Goal: Task Accomplishment & Management: Manage account settings

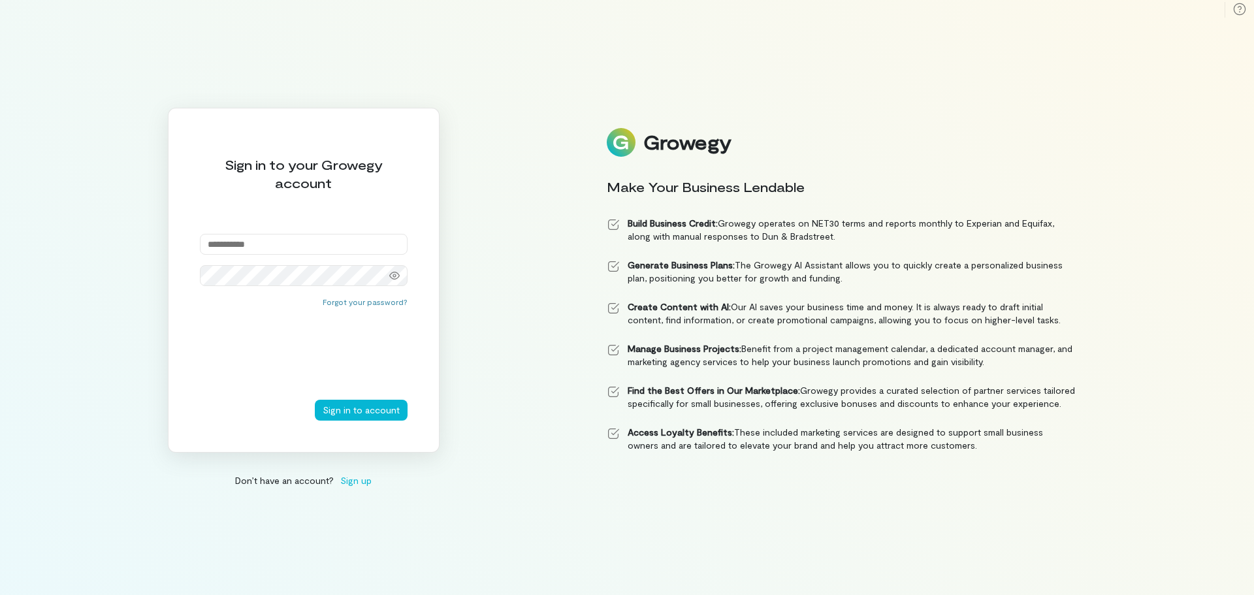
click at [355, 249] on input "email" at bounding box center [304, 244] width 208 height 21
type input "**********"
click at [315, 400] on button "Sign in to account" at bounding box center [361, 410] width 93 height 21
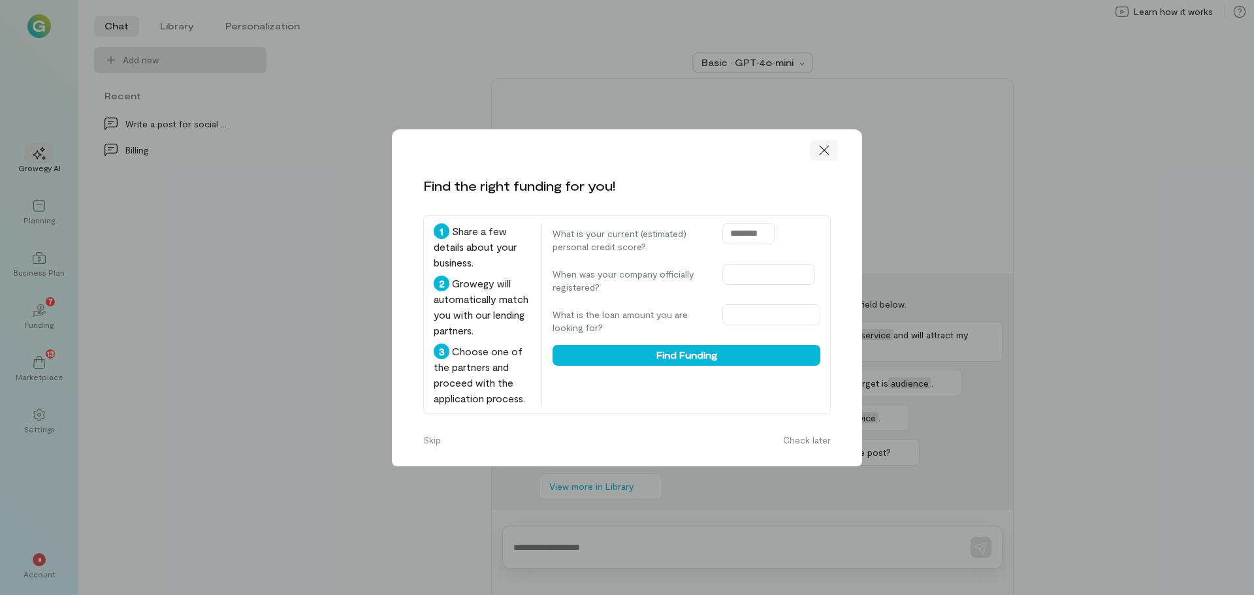
click at [829, 156] on icon at bounding box center [824, 150] width 13 height 13
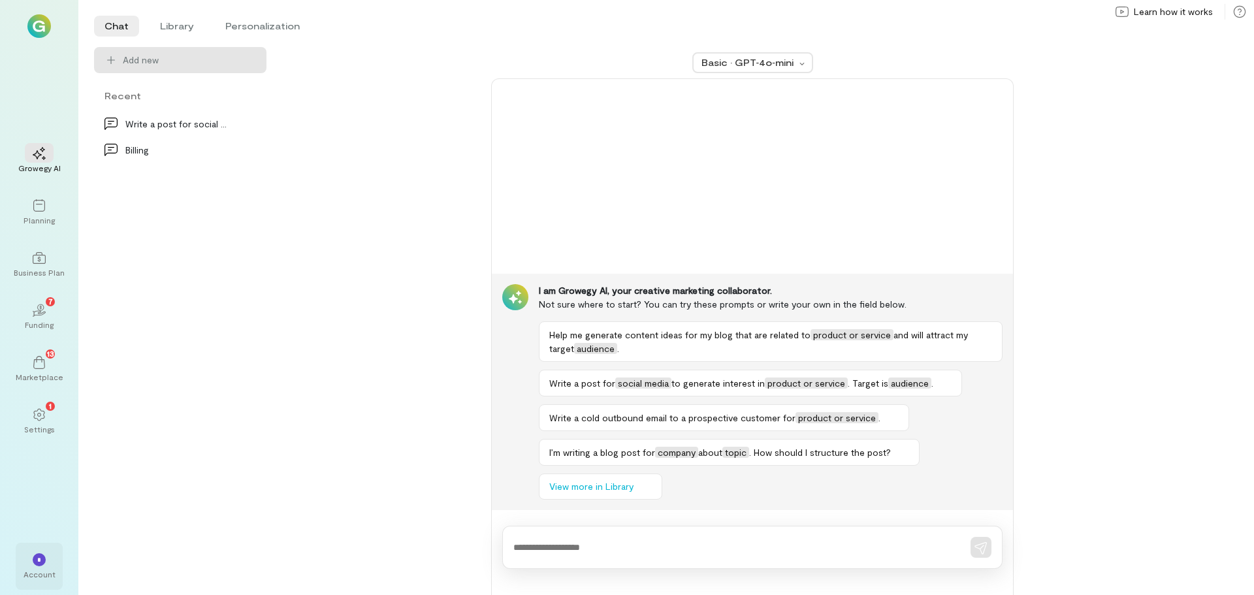
click at [38, 548] on div "* Account" at bounding box center [39, 566] width 47 height 47
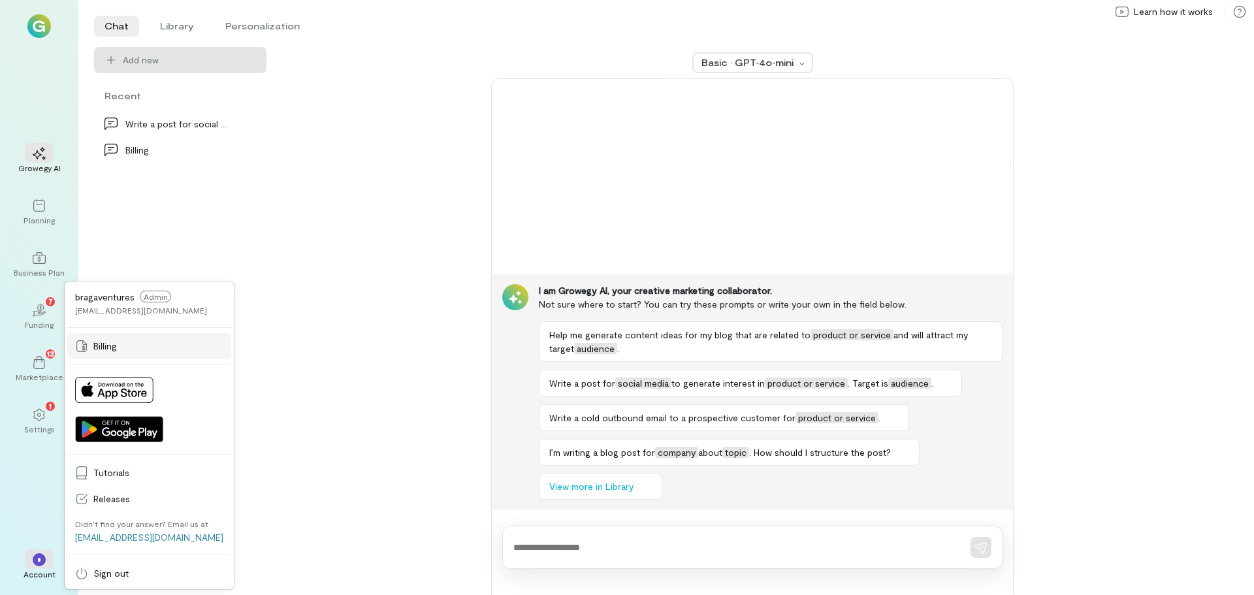
click at [106, 338] on link "Billing" at bounding box center [149, 346] width 164 height 26
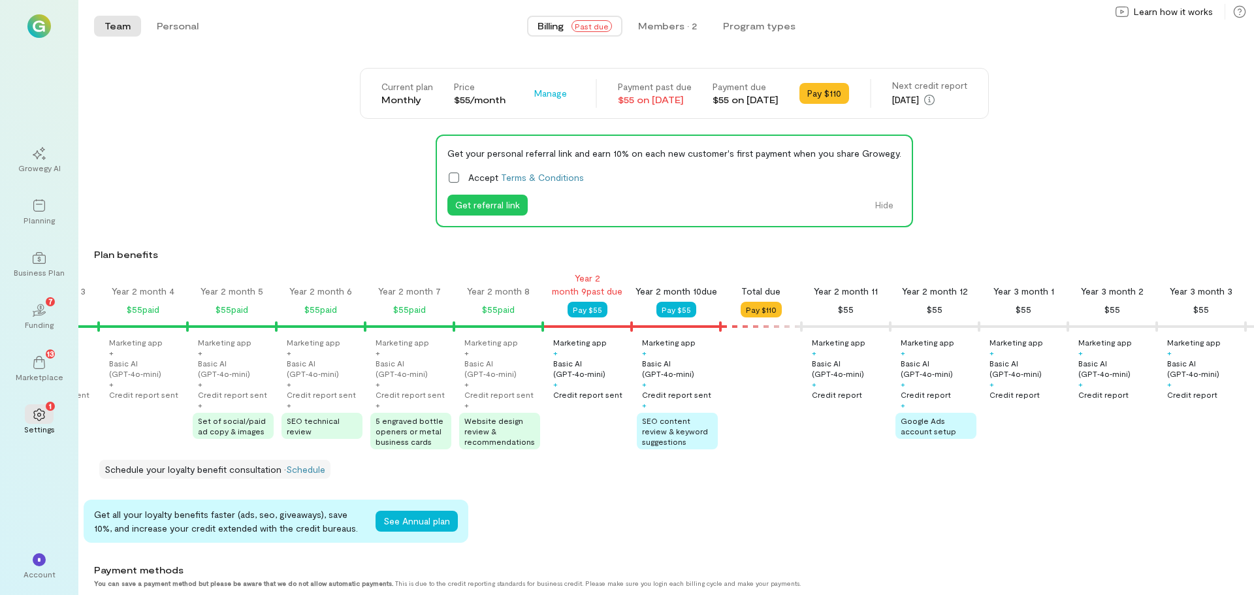
scroll to position [0, 1325]
click at [588, 312] on button "Pay $55" at bounding box center [592, 310] width 40 height 16
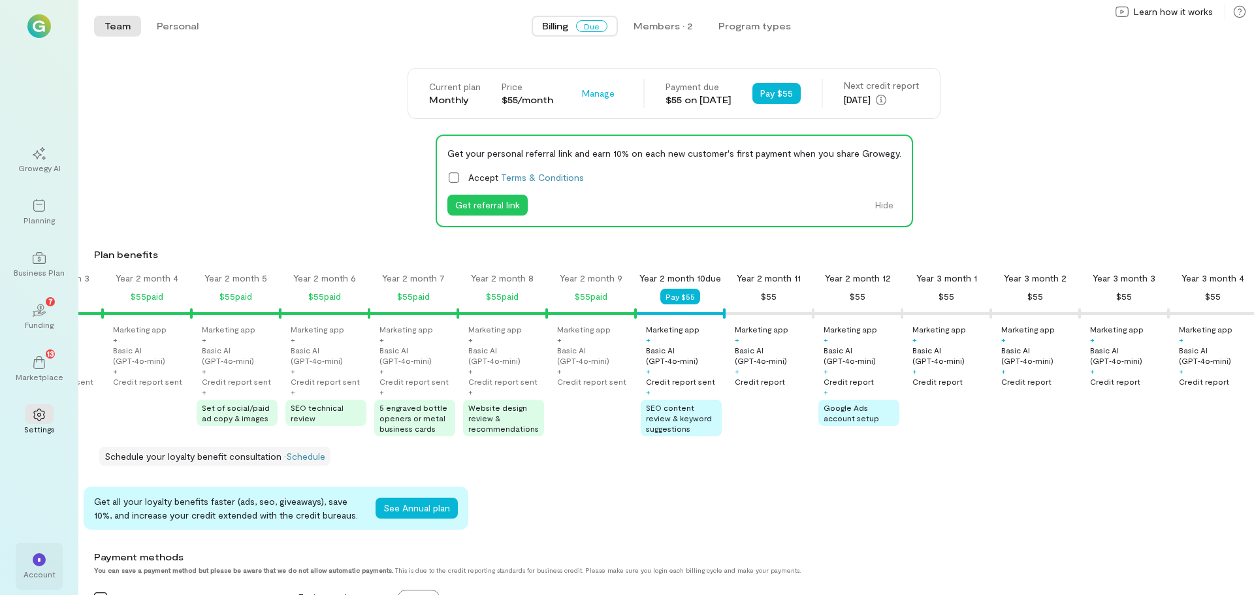
click at [37, 564] on div "*" at bounding box center [39, 559] width 13 height 13
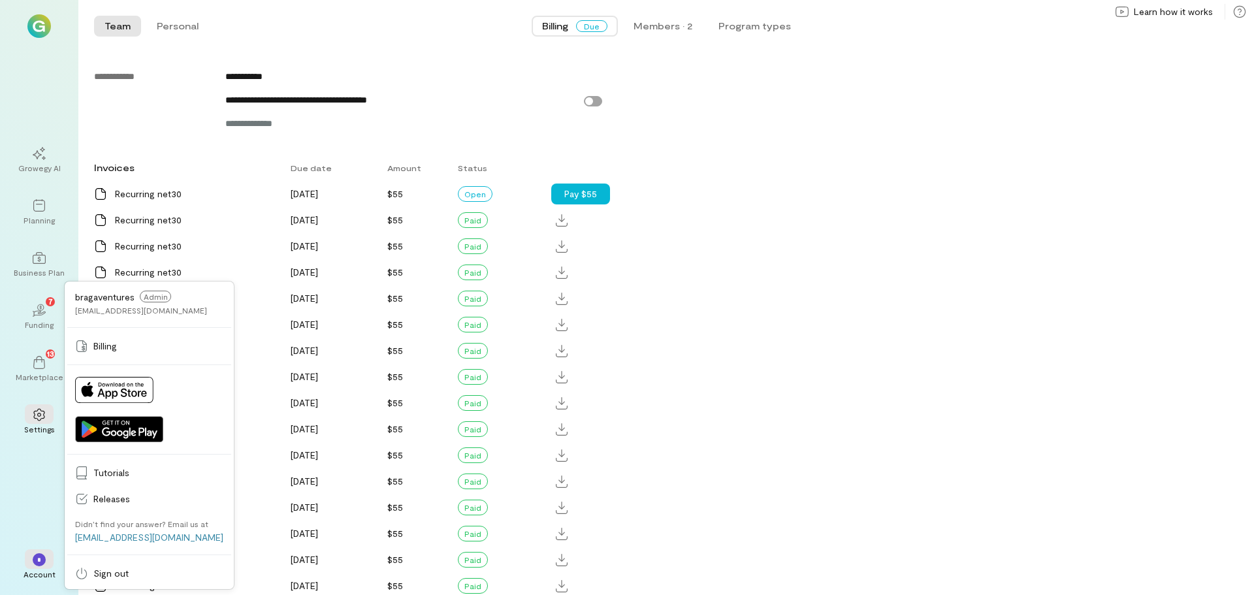
scroll to position [0, 0]
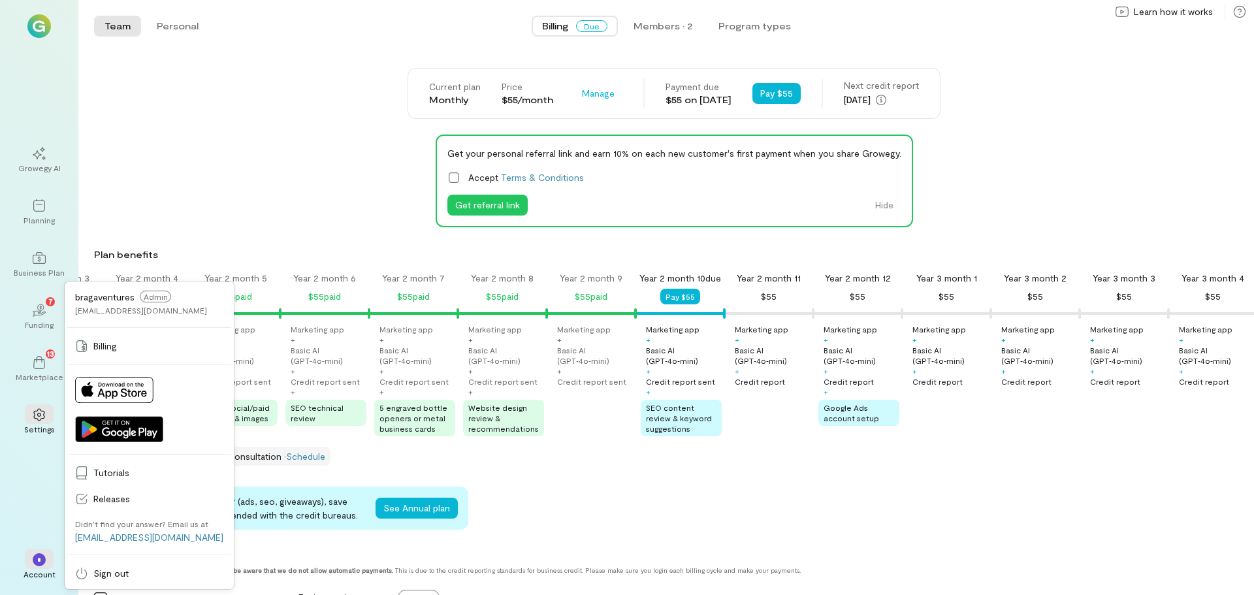
click at [39, 31] on img at bounding box center [39, 26] width 24 height 24
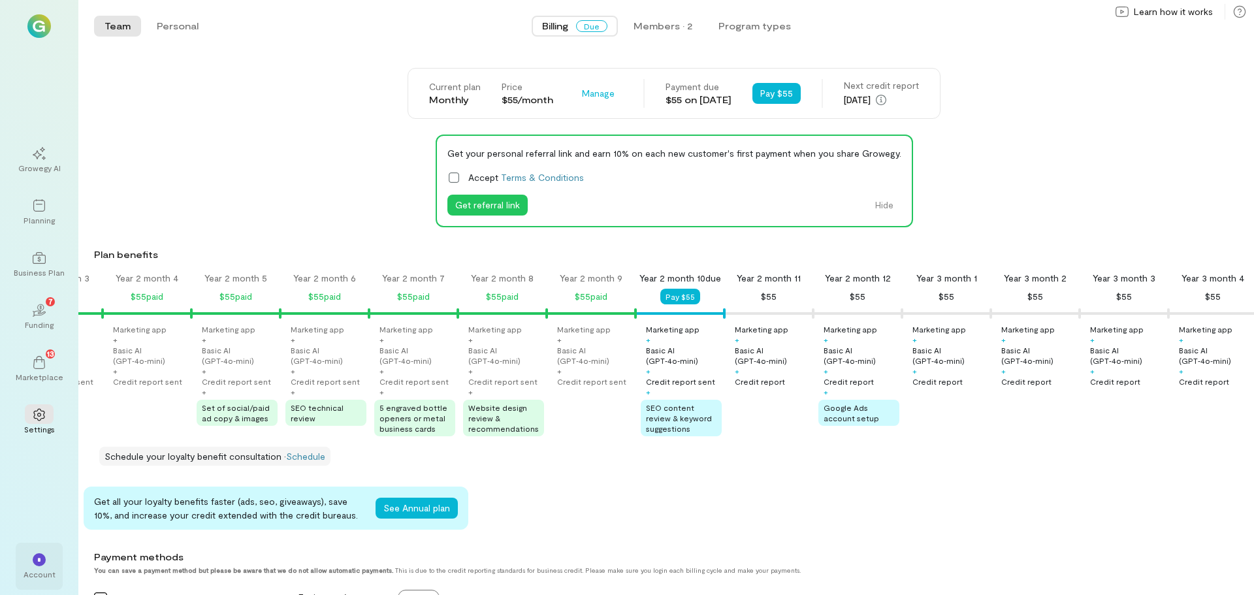
click at [42, 566] on div "*" at bounding box center [39, 559] width 29 height 20
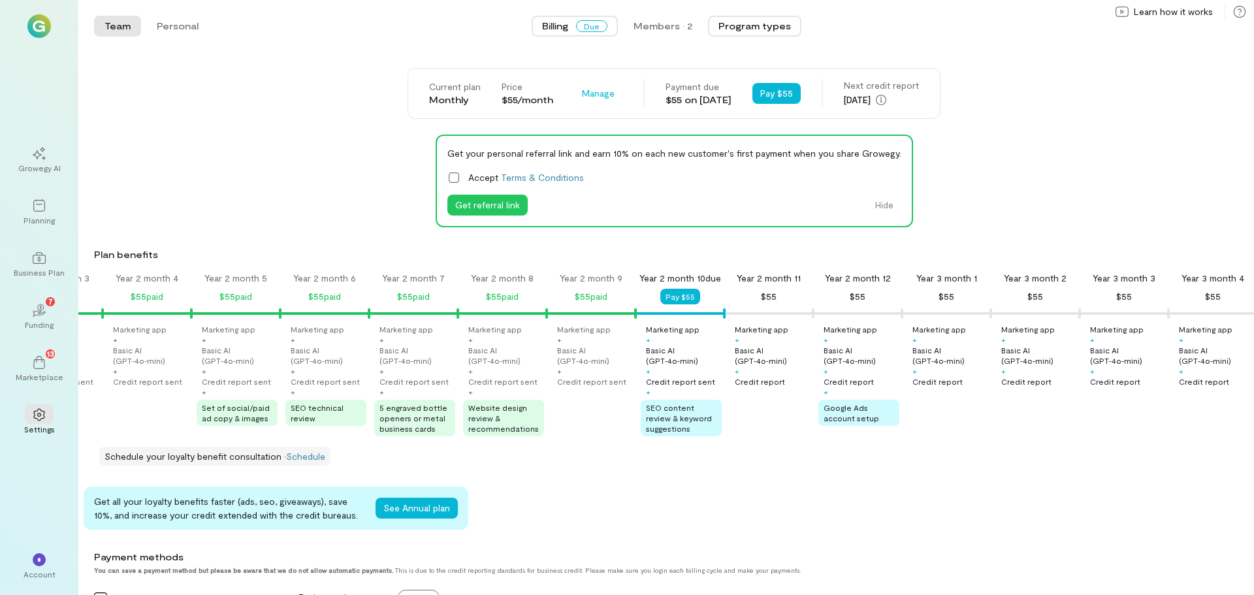
click at [748, 25] on button "Program types" at bounding box center [754, 26] width 93 height 21
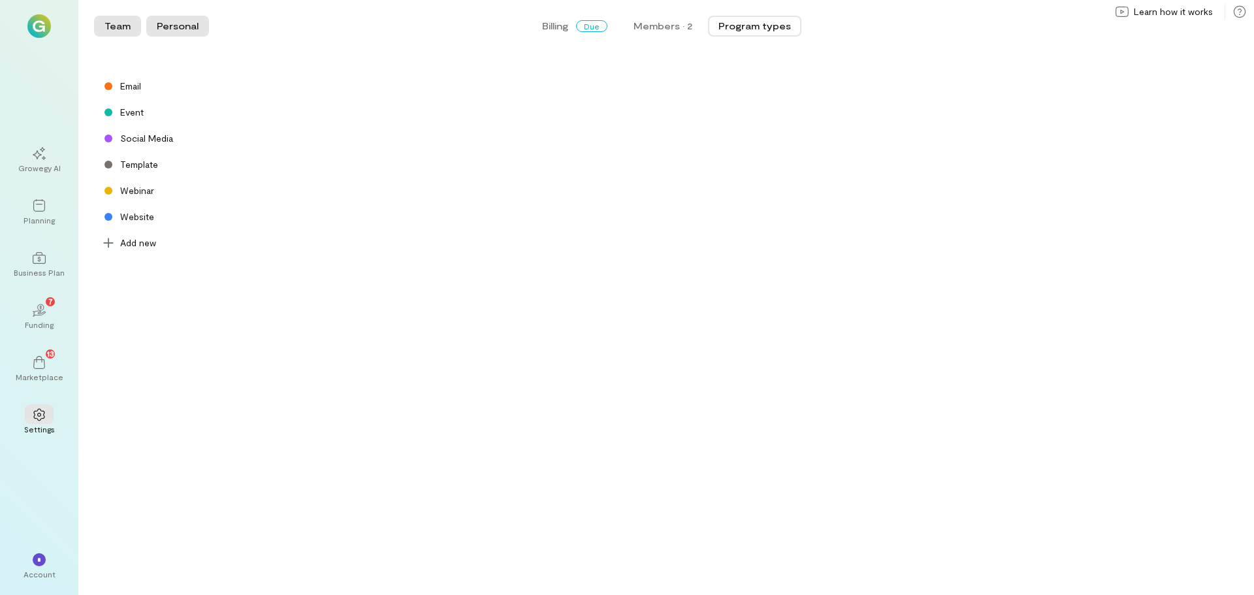
click at [162, 25] on button "Personal" at bounding box center [177, 26] width 63 height 21
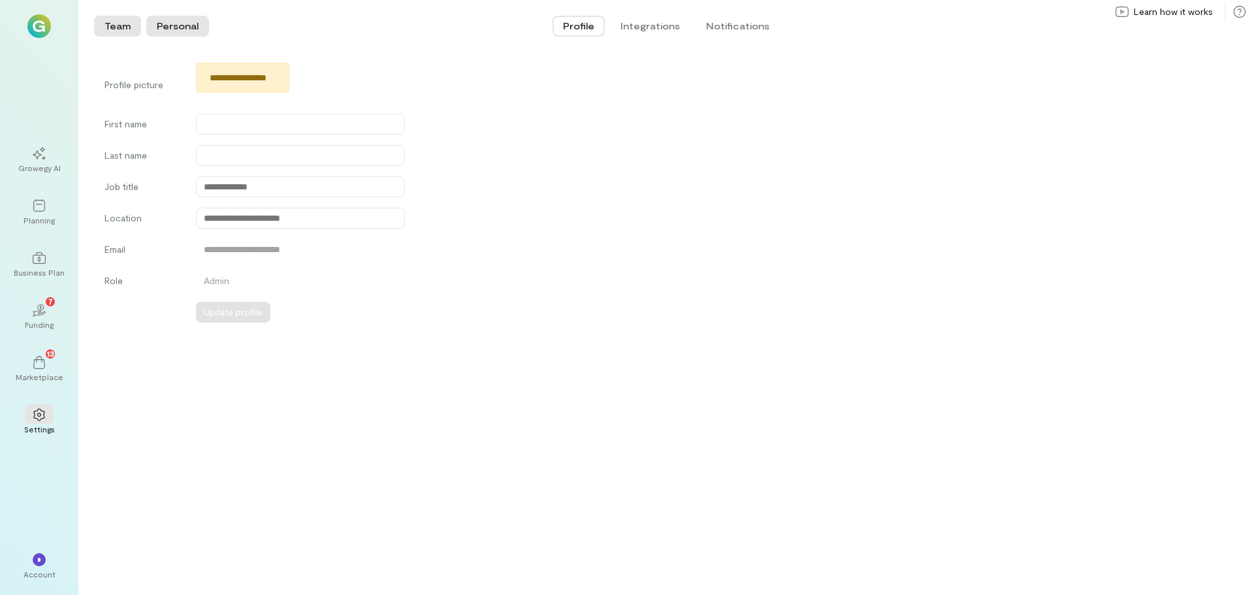
click at [110, 28] on button "Team" at bounding box center [117, 26] width 47 height 21
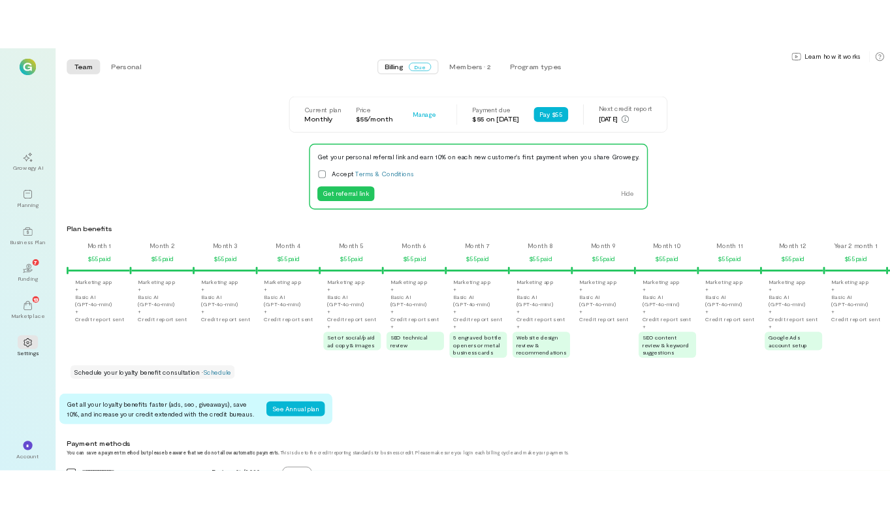
scroll to position [0, 1732]
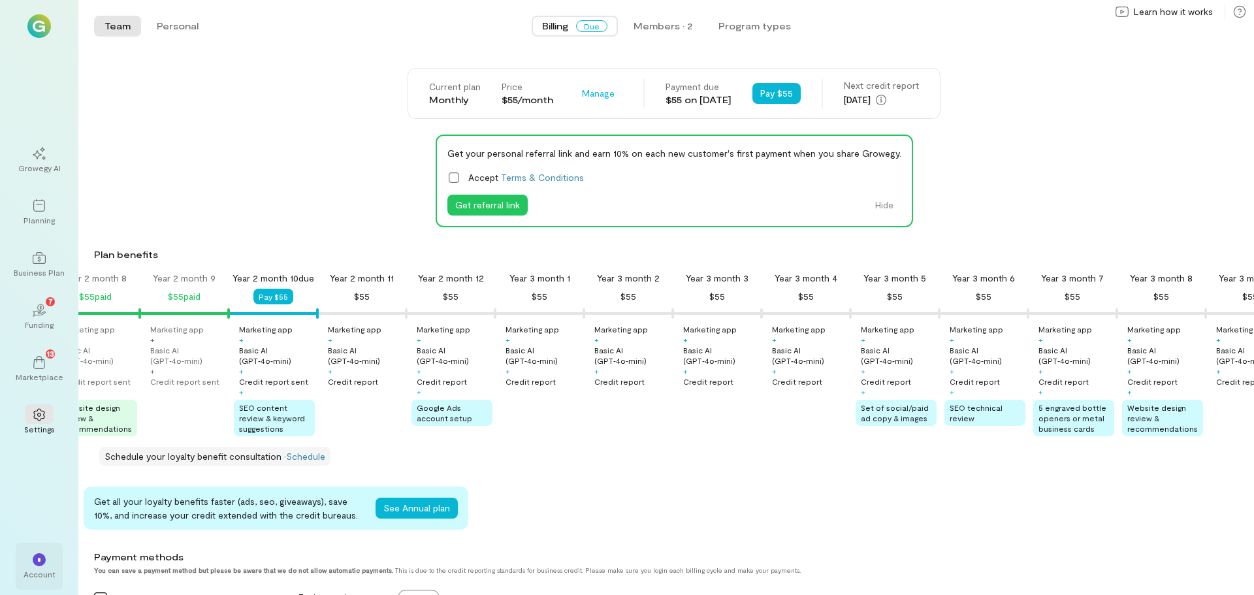
click at [44, 565] on div "*" at bounding box center [39, 559] width 13 height 13
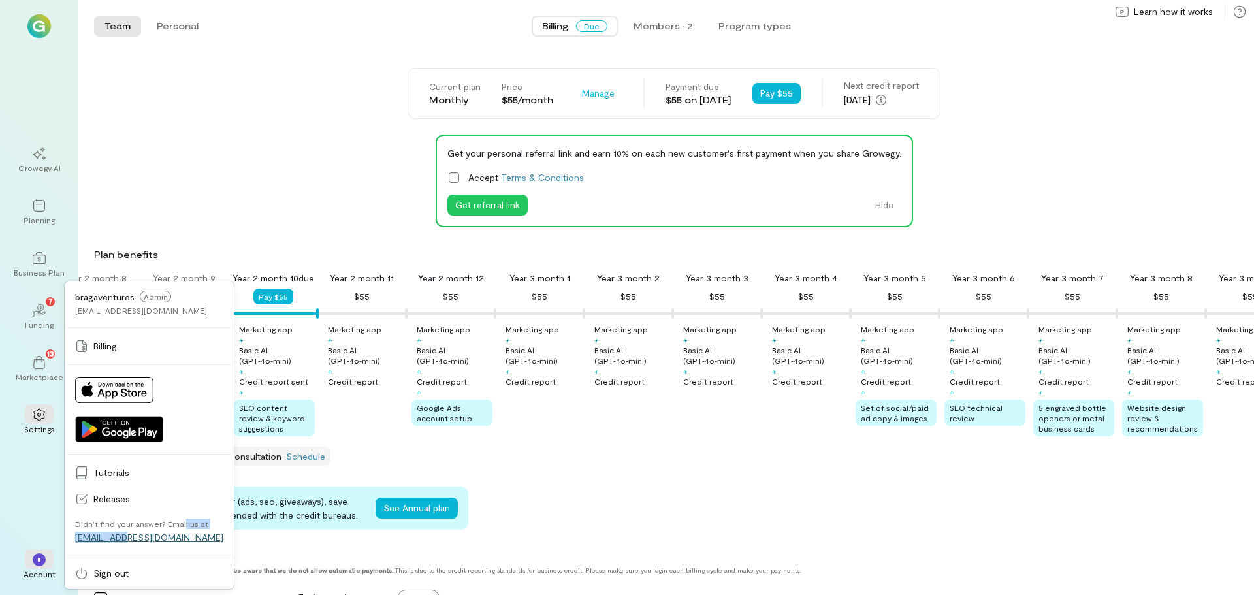
drag, startPoint x: 179, startPoint y: 536, endPoint x: 123, endPoint y: 542, distance: 55.9
click at [123, 542] on div "Didn’t find your answer? Email us at [EMAIL_ADDRESS][DOMAIN_NAME]" at bounding box center [149, 531] width 148 height 24
click at [182, 543] on div "Didn’t find your answer? Email us at [EMAIL_ADDRESS][DOMAIN_NAME]" at bounding box center [149, 530] width 164 height 37
drag, startPoint x: 174, startPoint y: 538, endPoint x: 76, endPoint y: 543, distance: 98.8
click at [76, 543] on div "Didn’t find your answer? Email us at [EMAIL_ADDRESS][DOMAIN_NAME]" at bounding box center [149, 530] width 164 height 37
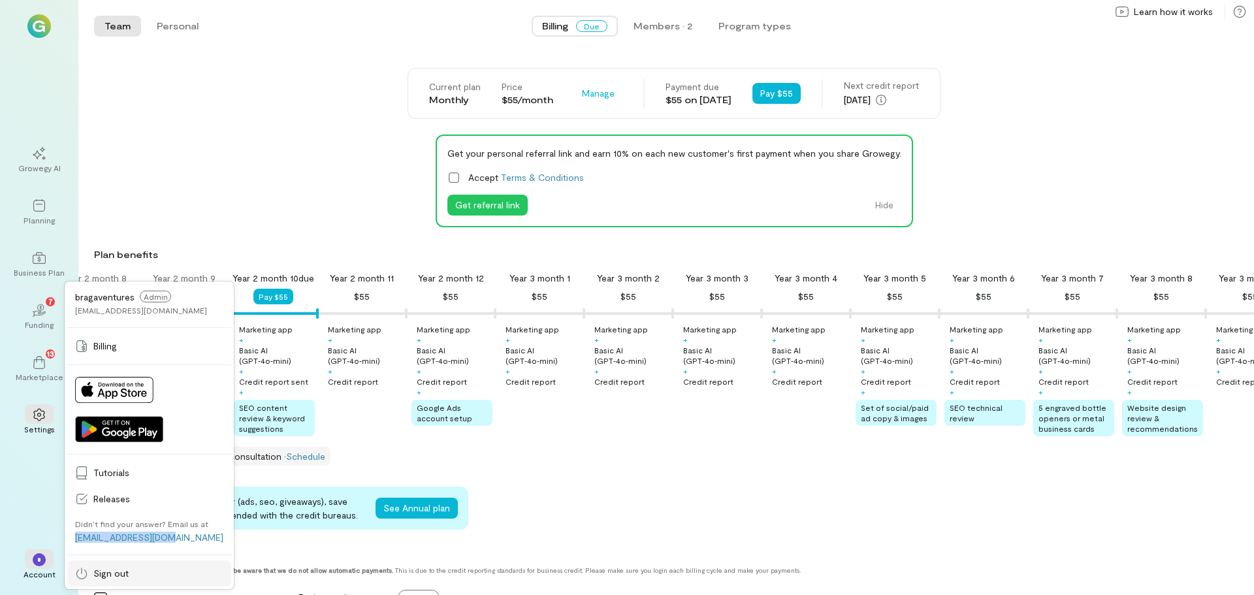
copy link "[EMAIL_ADDRESS][DOMAIN_NAME]"
